Goal: Transaction & Acquisition: Purchase product/service

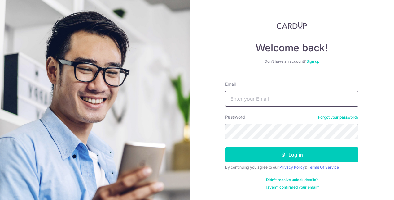
click at [281, 104] on input "Email" at bounding box center [291, 98] width 133 height 15
type input "[EMAIL_ADDRESS][DOMAIN_NAME]"
click at [225, 147] on button "Log in" at bounding box center [291, 154] width 133 height 15
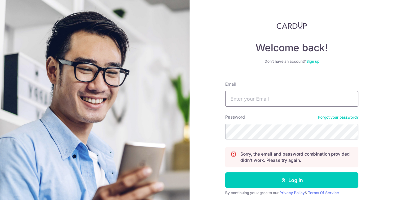
click at [283, 94] on input "Email" at bounding box center [291, 98] width 133 height 15
type input "ice_0405@yahoo.com"
click at [225, 172] on button "Log in" at bounding box center [291, 179] width 133 height 15
click at [260, 100] on input "Email" at bounding box center [291, 98] width 133 height 15
type input "[EMAIL_ADDRESS][DOMAIN_NAME]"
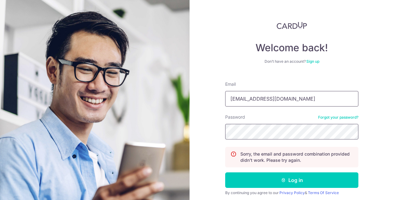
click at [225, 172] on button "Log in" at bounding box center [291, 179] width 133 height 15
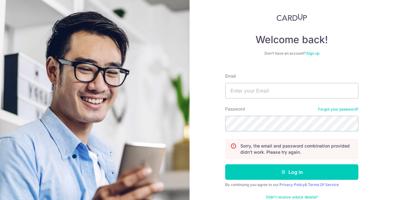
scroll to position [9, 0]
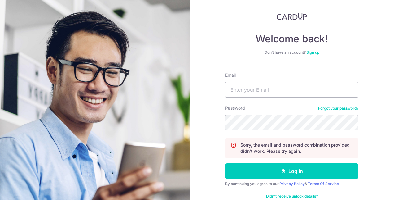
click at [332, 109] on link "Forgot your password?" at bounding box center [338, 108] width 40 height 5
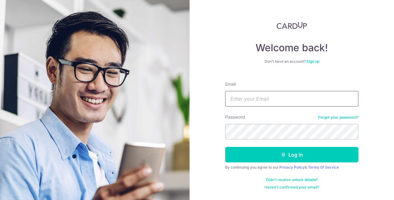
click at [320, 91] on input "Email" at bounding box center [291, 98] width 133 height 15
type input "[EMAIL_ADDRESS][DOMAIN_NAME]"
click at [225, 147] on button "Log in" at bounding box center [291, 154] width 133 height 15
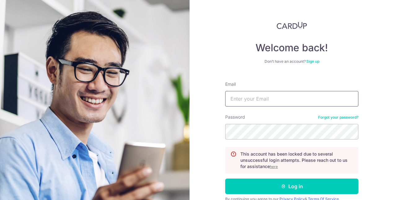
click at [267, 99] on input "Email" at bounding box center [291, 98] width 133 height 15
type input "[EMAIL_ADDRESS][DOMAIN_NAME]"
click at [225, 178] on button "Log in" at bounding box center [291, 185] width 133 height 15
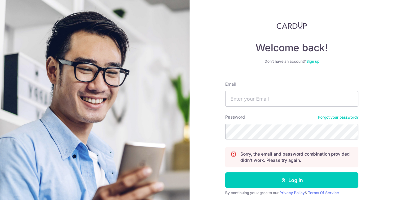
click at [329, 121] on div "Password Forgot your password?" at bounding box center [291, 126] width 133 height 25
click at [330, 117] on link "Forgot your password?" at bounding box center [338, 117] width 40 height 5
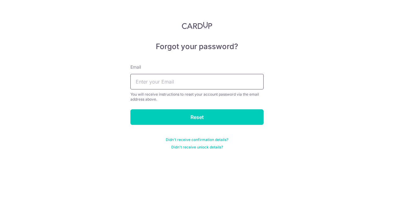
click at [205, 77] on input "text" at bounding box center [196, 81] width 133 height 15
type input "[EMAIL_ADDRESS][DOMAIN_NAME]"
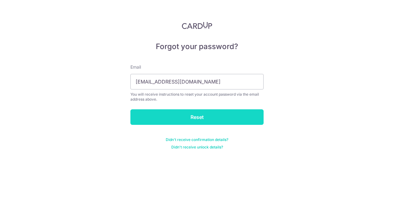
click at [178, 116] on input "Reset" at bounding box center [196, 116] width 133 height 15
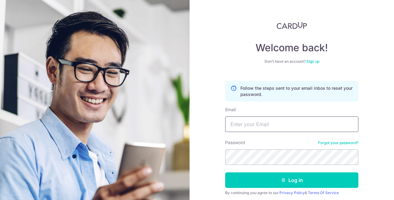
click at [252, 122] on input "Email" at bounding box center [291, 123] width 133 height 15
type input "[EMAIL_ADDRESS][DOMAIN_NAME]"
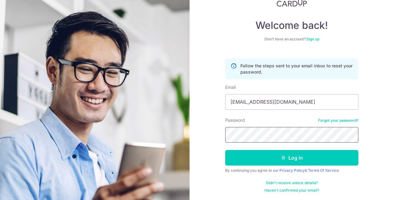
click at [225, 150] on button "Log in" at bounding box center [291, 157] width 133 height 15
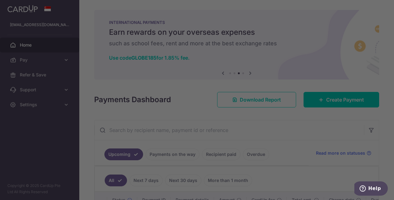
click at [263, 3] on div at bounding box center [199, 100] width 398 height 201
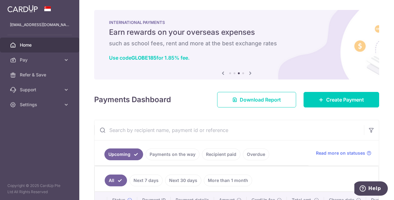
scroll to position [31, 0]
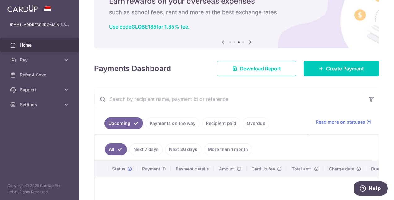
click at [163, 121] on link "Payments on the way" at bounding box center [173, 123] width 54 height 12
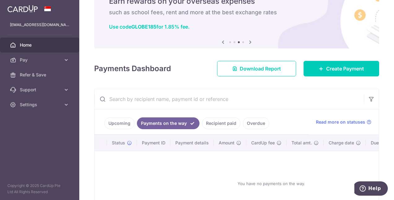
click at [212, 122] on link "Recipient paid" at bounding box center [221, 123] width 38 height 12
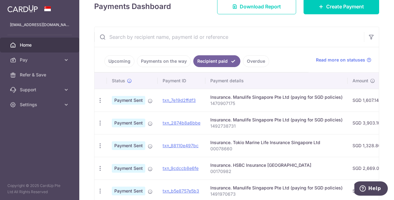
scroll to position [124, 0]
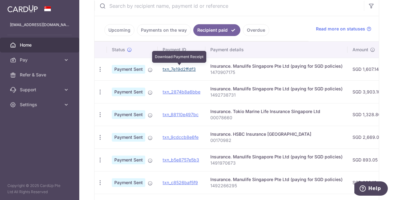
click at [172, 68] on link "txn_7e19d2ffdf3" at bounding box center [179, 68] width 33 height 5
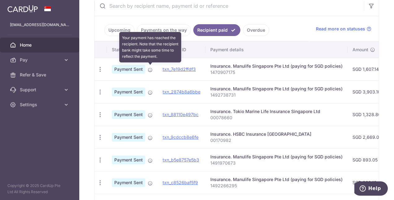
click at [151, 70] on icon at bounding box center [150, 69] width 5 height 5
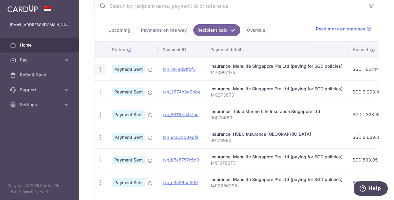
click at [101, 71] on icon "button" at bounding box center [100, 69] width 7 height 7
click at [234, 64] on div "Insurance. Manulife Singapore Pte Ltd (paying for SGD policies)" at bounding box center [276, 66] width 132 height 6
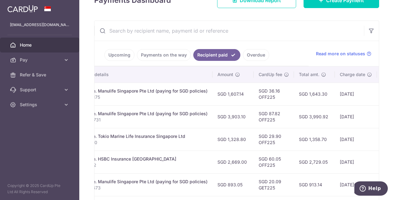
scroll to position [37, 0]
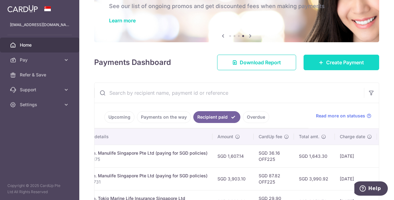
click at [332, 64] on span "Create Payment" at bounding box center [345, 62] width 38 height 7
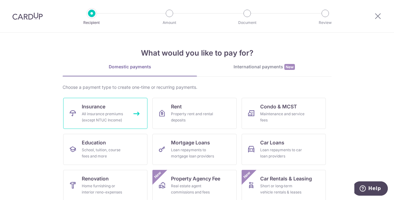
click at [121, 113] on div "All insurance premiums (except NTUC Income)" at bounding box center [104, 117] width 45 height 12
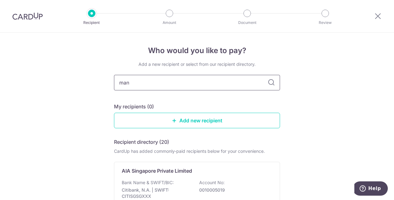
type input "manu"
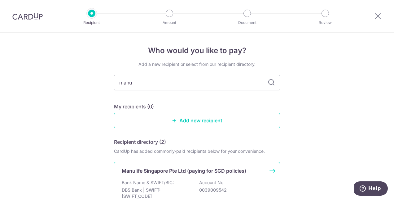
click at [164, 184] on p "Bank Name & SWIFT/BIC:" at bounding box center [148, 182] width 52 height 6
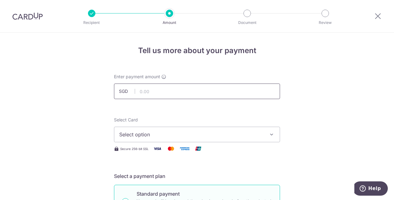
click at [177, 94] on input "text" at bounding box center [197, 90] width 166 height 15
type input "12,000.00"
drag, startPoint x: 276, startPoint y: 111, endPoint x: 255, endPoint y: 108, distance: 20.6
click at [134, 132] on span "Select option" at bounding box center [191, 133] width 144 height 7
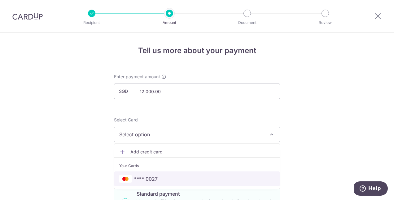
click at [153, 176] on span "**** 0027" at bounding box center [146, 178] width 24 height 7
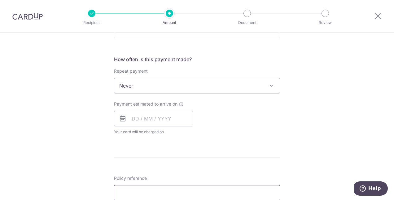
scroll to position [248, 0]
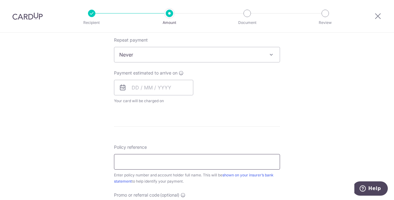
click at [148, 158] on input "Policy reference" at bounding box center [197, 161] width 166 height 15
paste input "1452170057"
type input "1452170057"
drag, startPoint x: 208, startPoint y: 139, endPoint x: 209, endPoint y: 133, distance: 5.9
click at [209, 136] on form "Enter payment amount SGD 12,000.00 12000.00 Select Card **** 0027 Add credit ca…" at bounding box center [197, 71] width 166 height 490
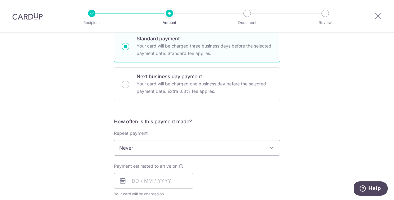
scroll to position [186, 0]
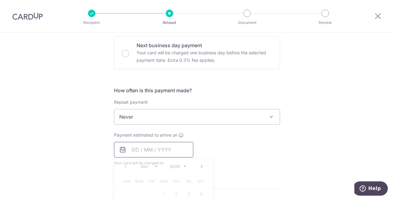
click at [169, 152] on input "text" at bounding box center [153, 149] width 79 height 15
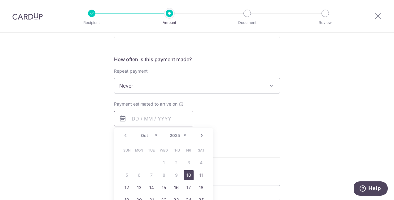
scroll to position [248, 0]
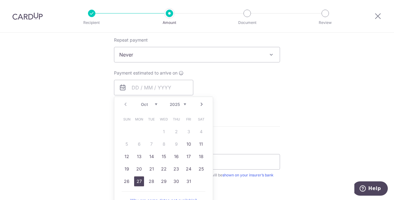
click at [140, 183] on link "27" at bounding box center [139, 181] width 10 height 10
type input "27/10/2025"
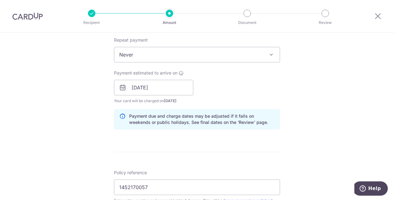
click at [266, 81] on div "Payment estimated to arrive on 27/10/2025 Prev Next Oct Nov Dec 2025 2026 2027 …" at bounding box center [196, 87] width 173 height 34
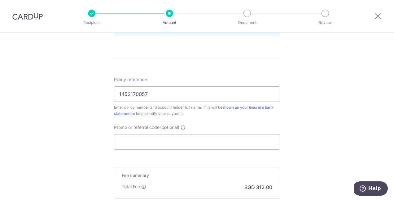
scroll to position [372, 0]
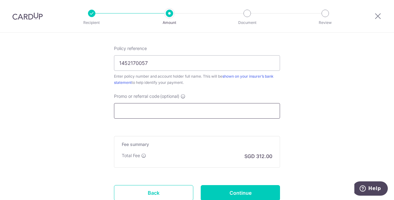
click at [153, 110] on input "Promo or referral code (optional)" at bounding box center [197, 110] width 166 height 15
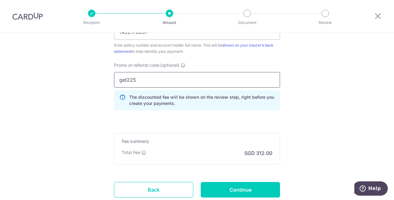
scroll to position [434, 0]
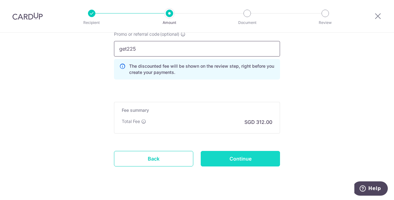
type input "get225"
click at [232, 159] on input "Continue" at bounding box center [240, 158] width 79 height 15
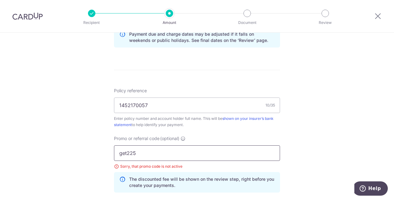
scroll to position [361, 0]
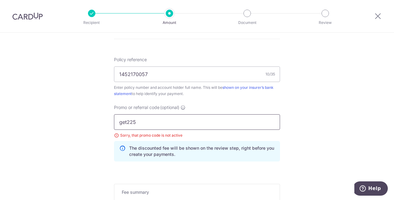
click at [124, 120] on input "get225" at bounding box center [197, 121] width 166 height 15
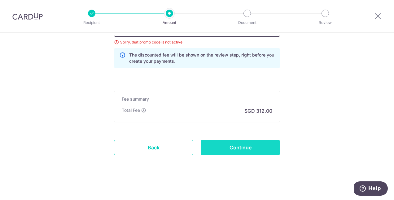
type input "off225"
click at [235, 146] on input "Continue" at bounding box center [240, 146] width 79 height 15
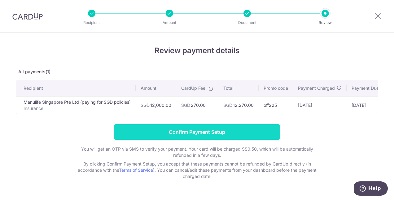
click at [171, 133] on input "Confirm Payment Setup" at bounding box center [197, 131] width 166 height 15
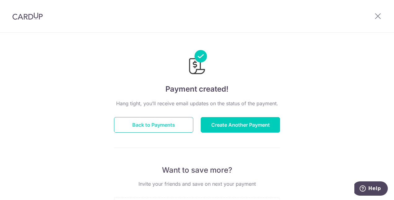
click at [168, 125] on button "Back to Payments" at bounding box center [153, 124] width 79 height 15
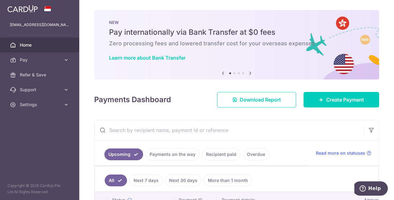
scroll to position [62, 0]
